Goal: Information Seeking & Learning: Learn about a topic

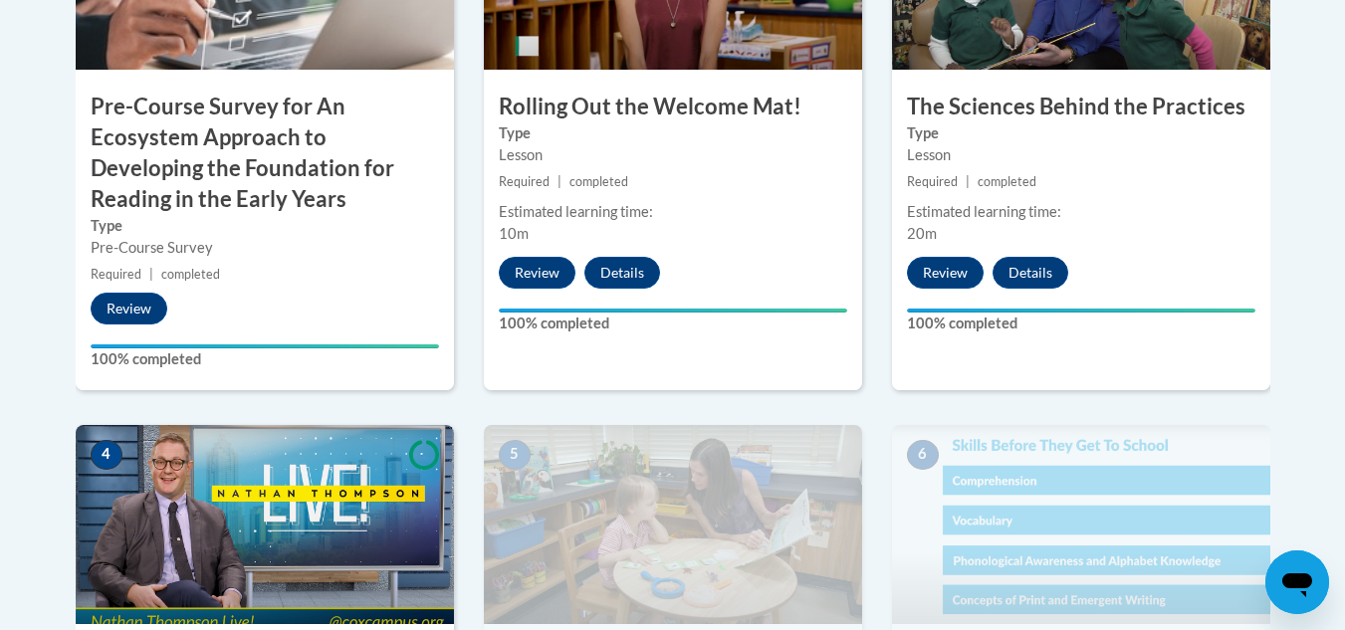
scroll to position [839, 0]
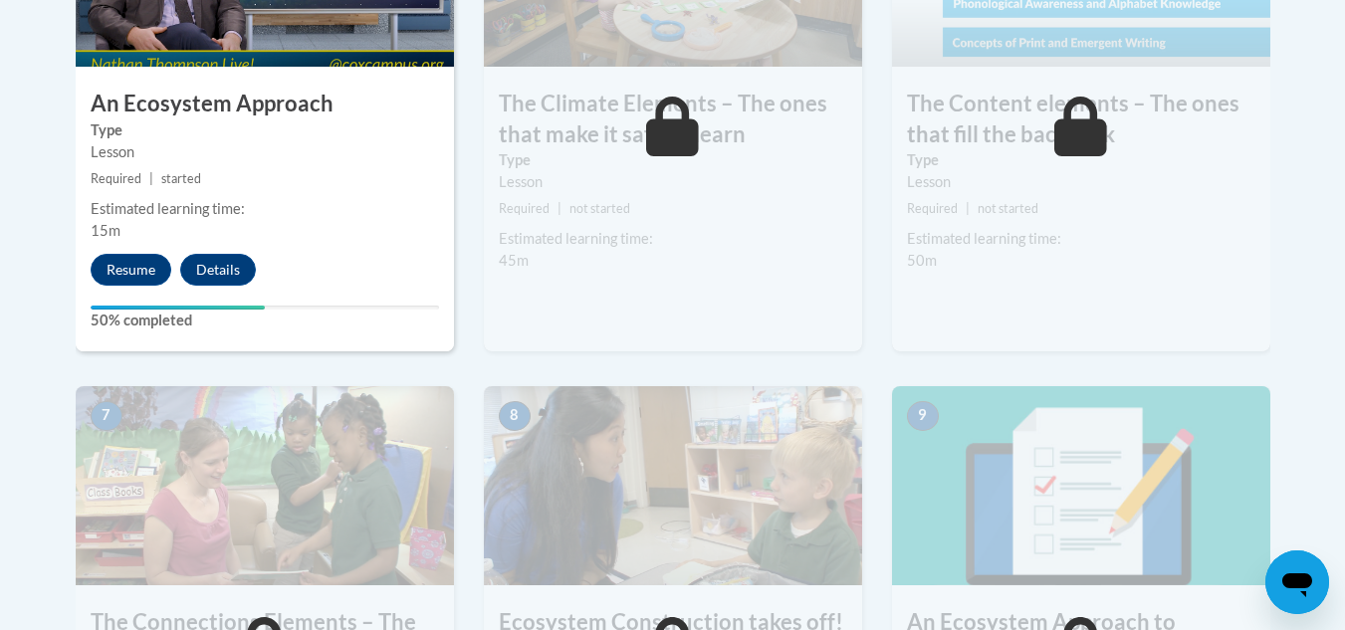
click at [326, 335] on div "4 An Ecosystem Approach Type Lesson Required | started Estimated learning time:…" at bounding box center [265, 110] width 378 height 484
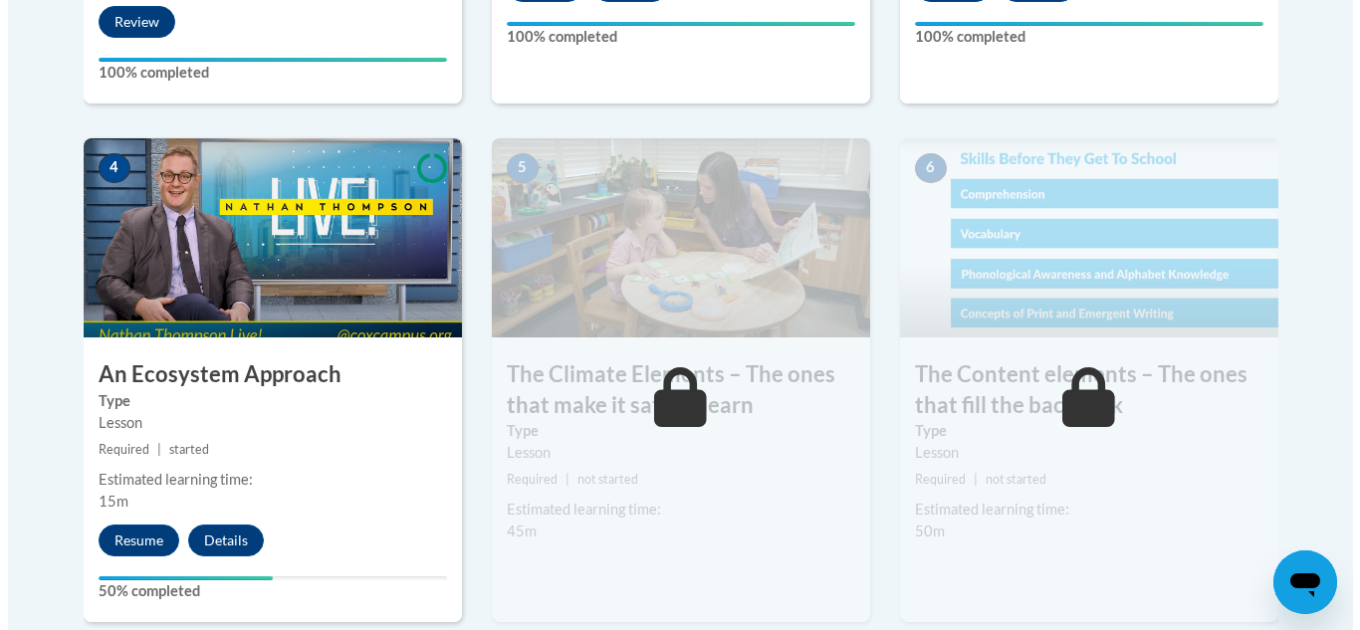
scroll to position [1136, 0]
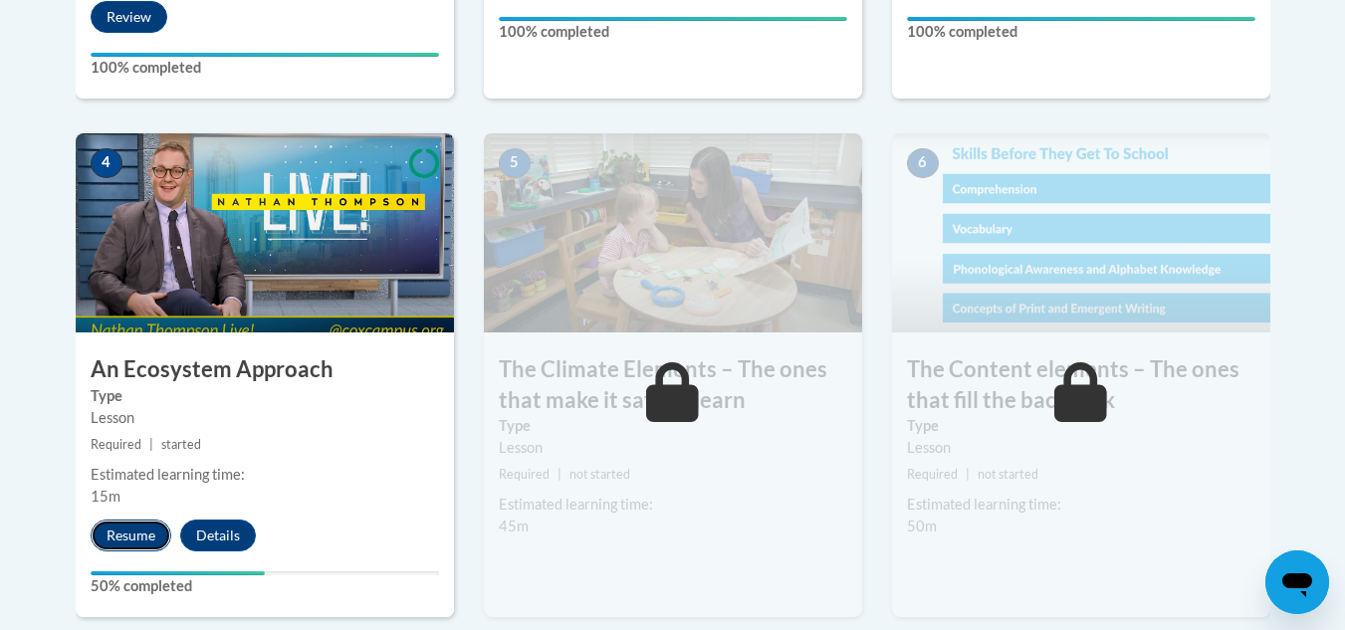
click at [140, 531] on button "Resume" at bounding box center [131, 536] width 81 height 32
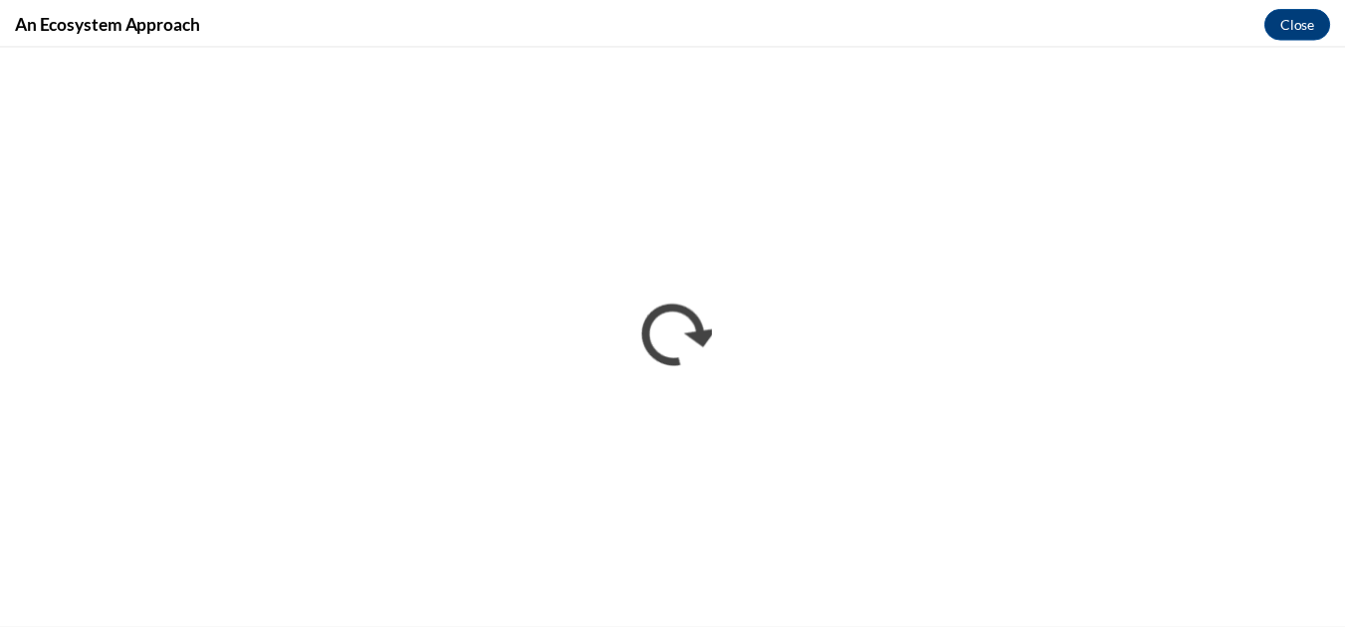
scroll to position [0, 0]
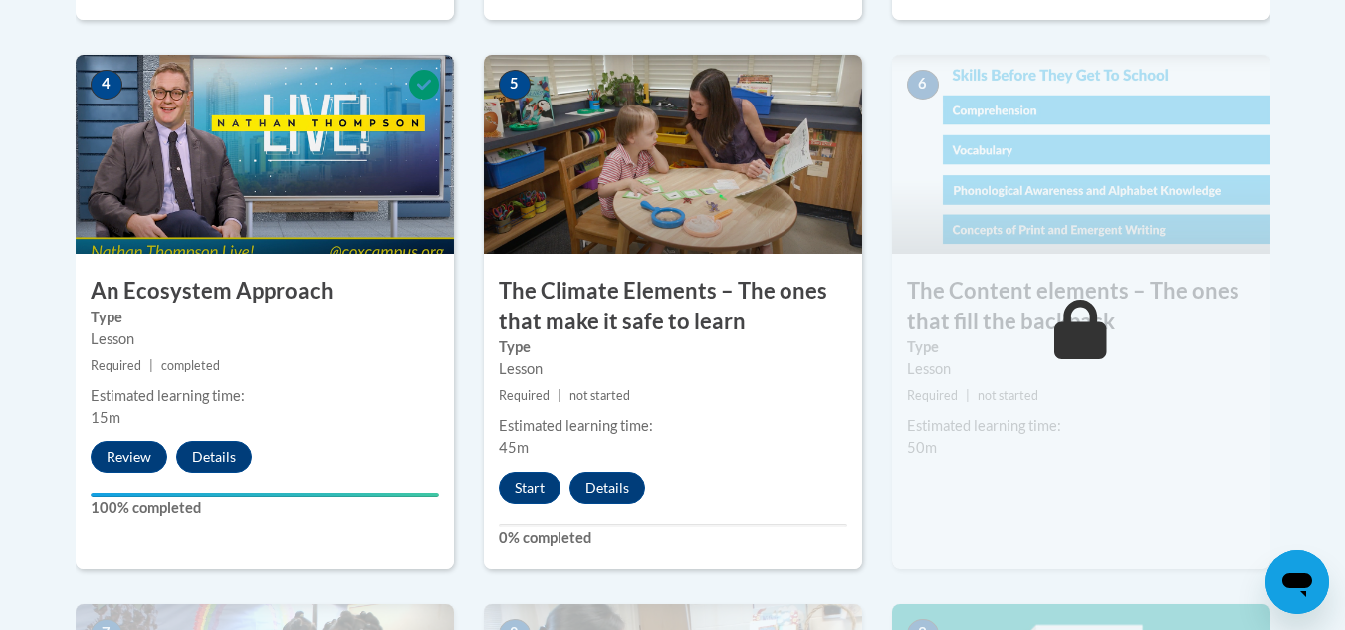
scroll to position [1216, 0]
